Goal: Task Accomplishment & Management: Complete application form

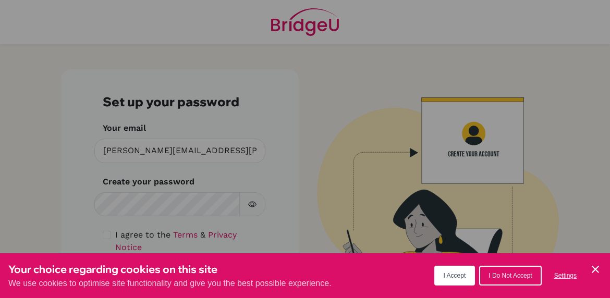
click at [597, 271] on icon "Save and close" at bounding box center [594, 269] width 7 height 7
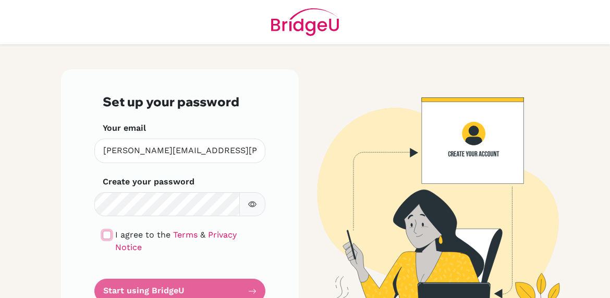
click at [107, 234] on input "checkbox" at bounding box center [107, 235] width 8 height 8
checkbox input "true"
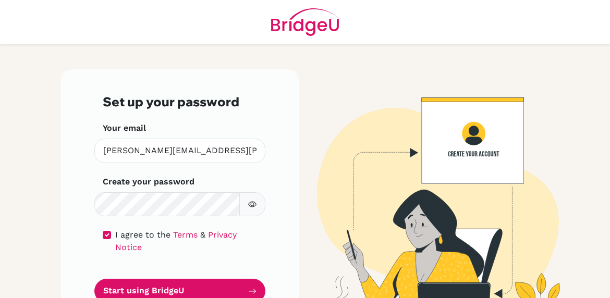
click at [252, 204] on icon "button" at bounding box center [252, 204] width 8 height 8
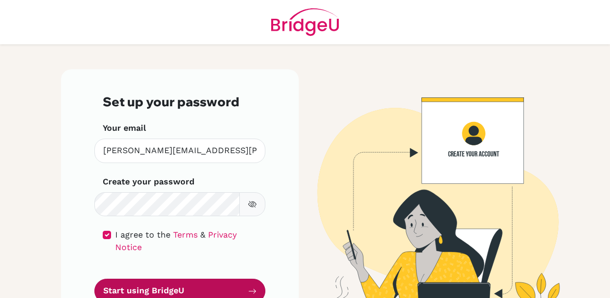
click at [178, 279] on button "Start using BridgeU" at bounding box center [179, 291] width 171 height 24
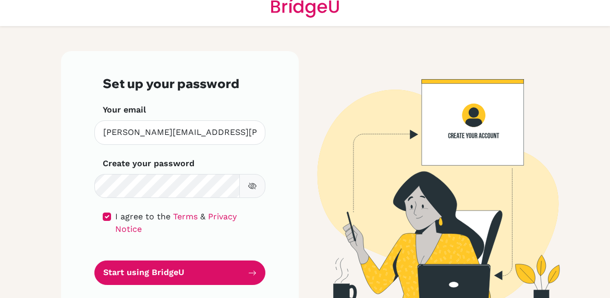
scroll to position [26, 0]
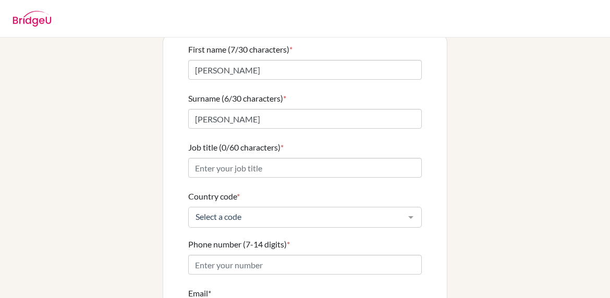
scroll to position [86, 0]
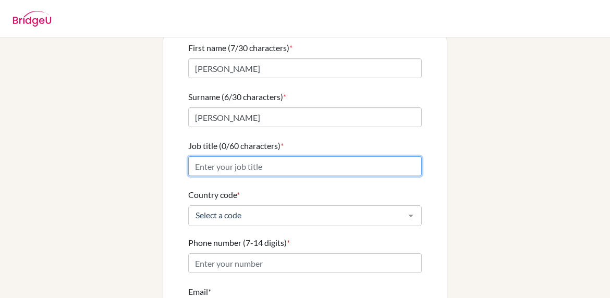
click at [301, 156] on input "Job title (0/60 characters) *" at bounding box center [304, 166] width 233 height 20
type input "E"
click at [227, 156] on input "Teacher/Advisor" at bounding box center [304, 166] width 233 height 20
type input "Teacher/NHS and Student Council Advisor"
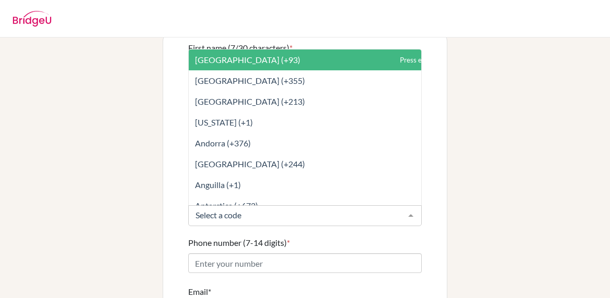
type input "h"
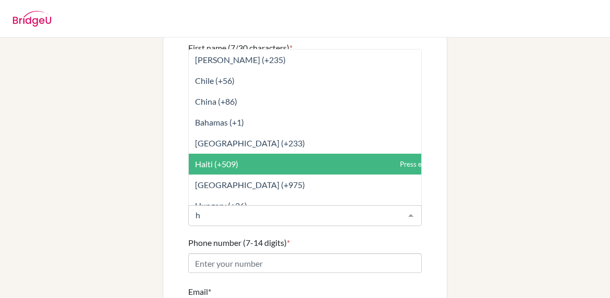
click at [238, 159] on span "Haiti (+509)" at bounding box center [216, 164] width 43 height 10
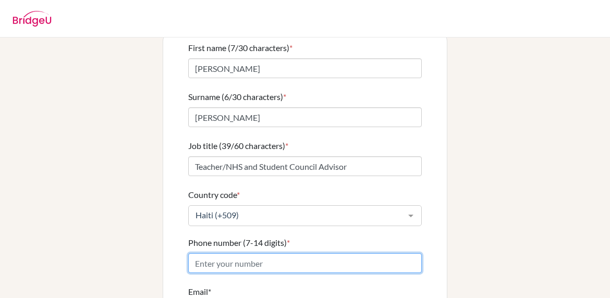
click at [233, 253] on input "Phone number (7-14 digits) *" at bounding box center [304, 263] width 233 height 20
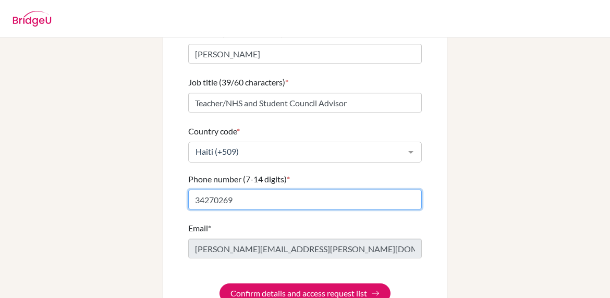
scroll to position [168, 0]
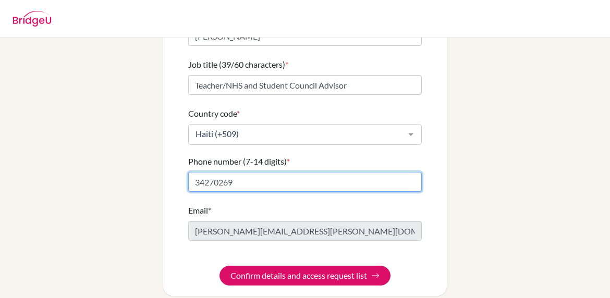
type input "34270269"
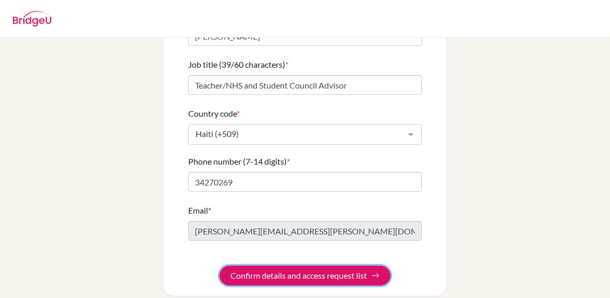
click at [258, 266] on button "Confirm details and access request list" at bounding box center [304, 276] width 171 height 20
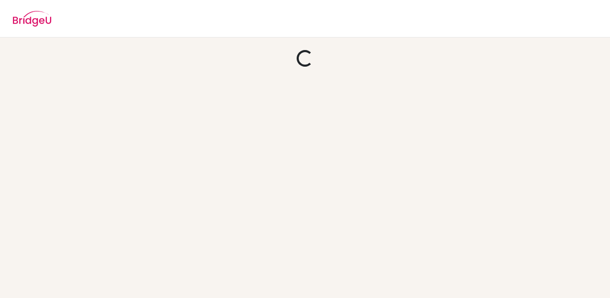
scroll to position [0, 0]
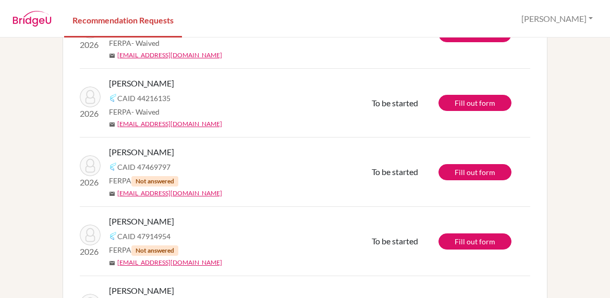
scroll to position [531, 0]
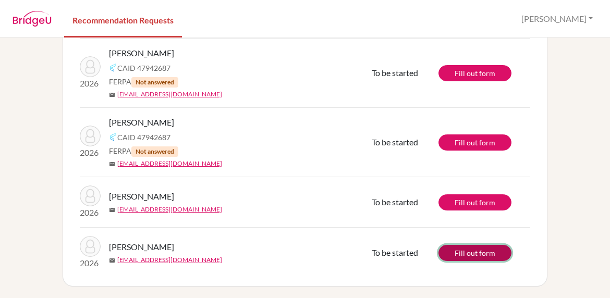
click at [453, 250] on link "Fill out form" at bounding box center [474, 253] width 73 height 16
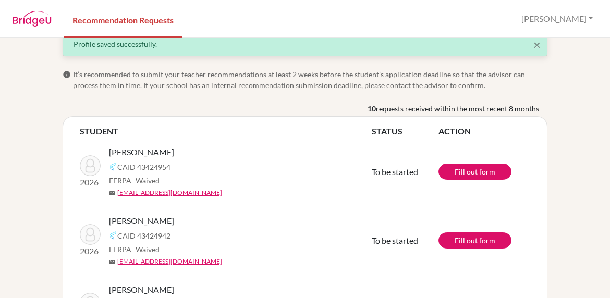
scroll to position [0, 0]
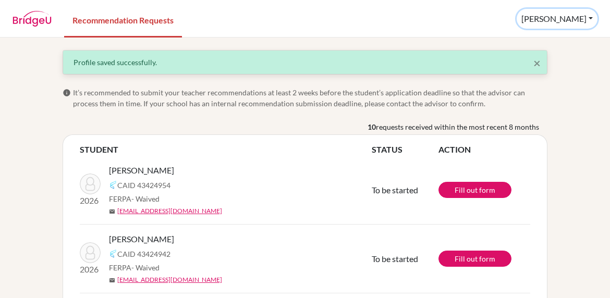
click at [586, 18] on button "Pascale" at bounding box center [556, 19] width 81 height 20
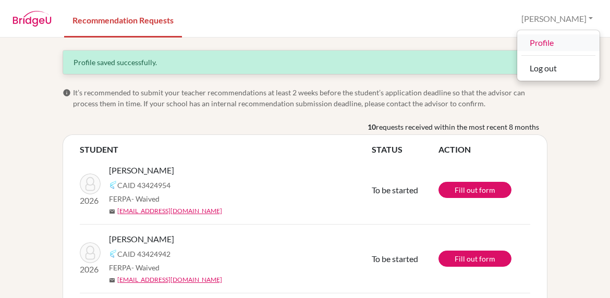
click at [584, 42] on link "Profile" at bounding box center [558, 42] width 82 height 17
